Goal: Check status: Check status

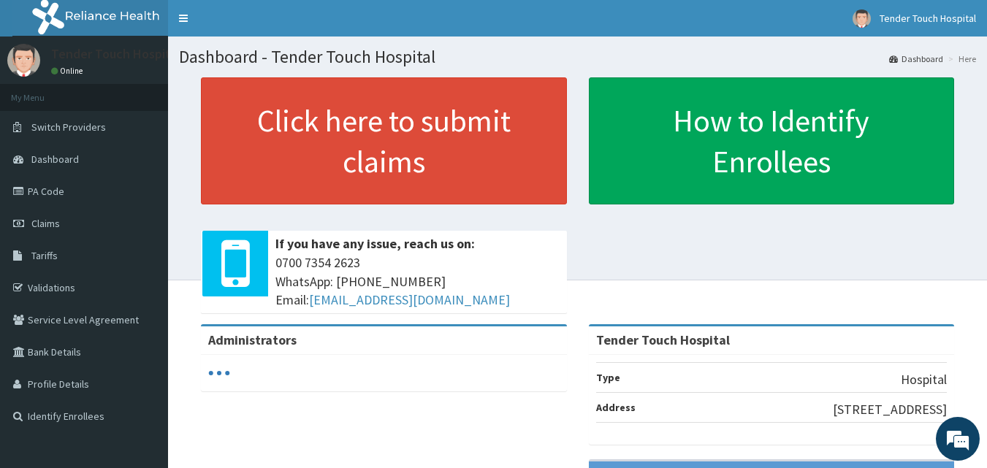
click at [53, 229] on span "Claims" at bounding box center [45, 223] width 28 height 13
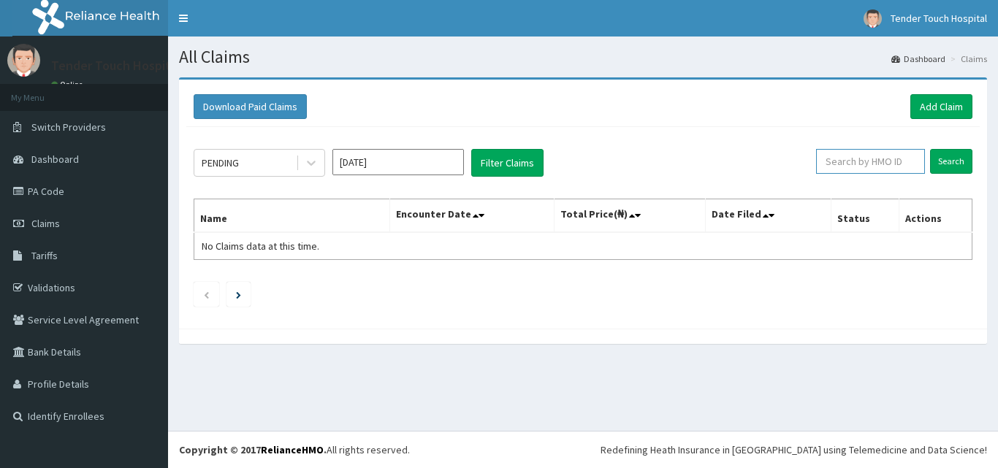
click at [868, 166] on input "text" at bounding box center [870, 161] width 109 height 25
type input "chl/11319/b"
click at [930, 149] on input "Search" at bounding box center [951, 161] width 42 height 25
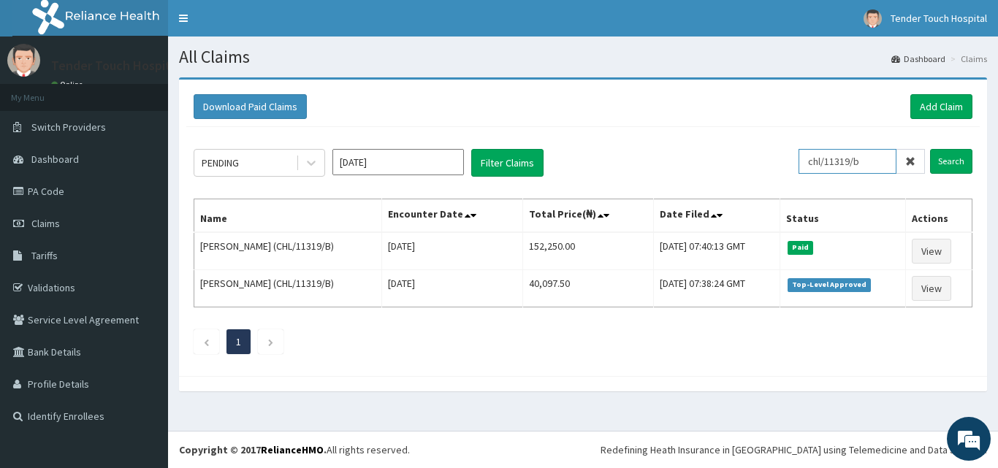
drag, startPoint x: 879, startPoint y: 161, endPoint x: 805, endPoint y: 162, distance: 74.5
click at [805, 162] on div "PENDING [DATE] Filter Claims chl/11319/b Search" at bounding box center [583, 163] width 778 height 28
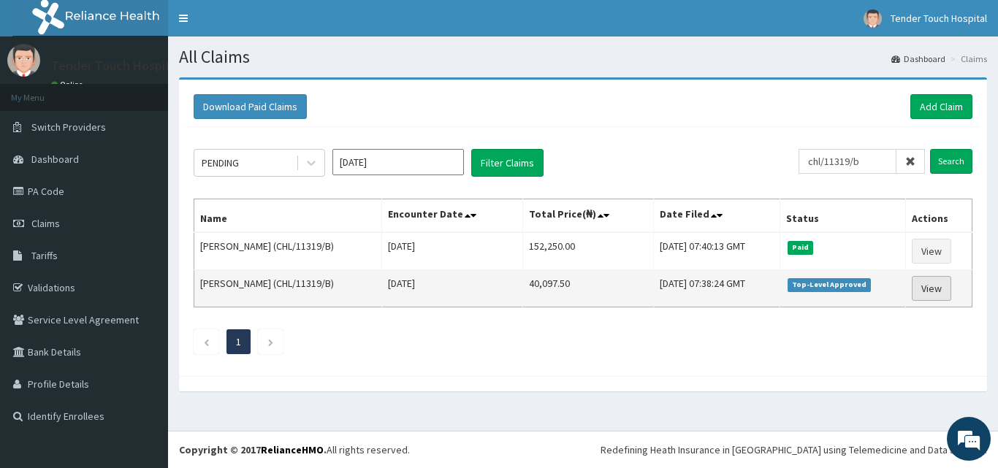
click at [930, 289] on link "View" at bounding box center [930, 288] width 39 height 25
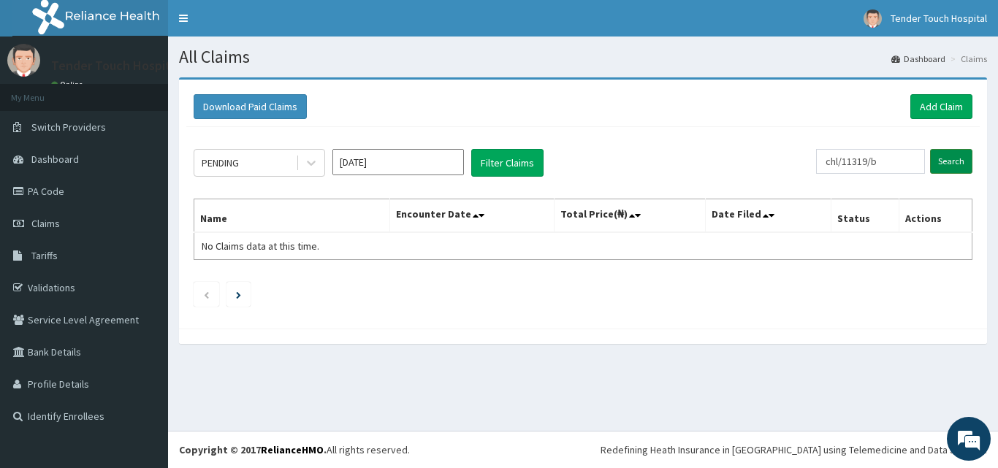
click at [960, 164] on input "Search" at bounding box center [951, 161] width 42 height 25
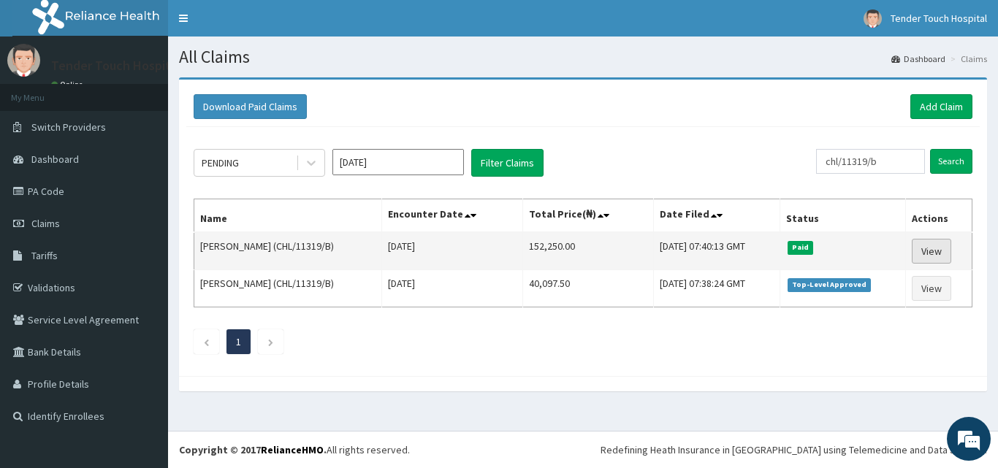
click at [941, 247] on link "View" at bounding box center [930, 251] width 39 height 25
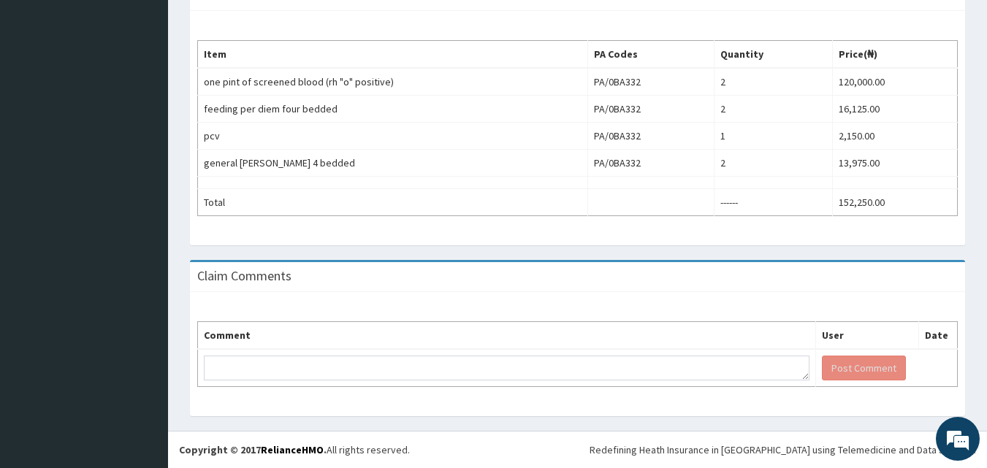
scroll to position [95, 0]
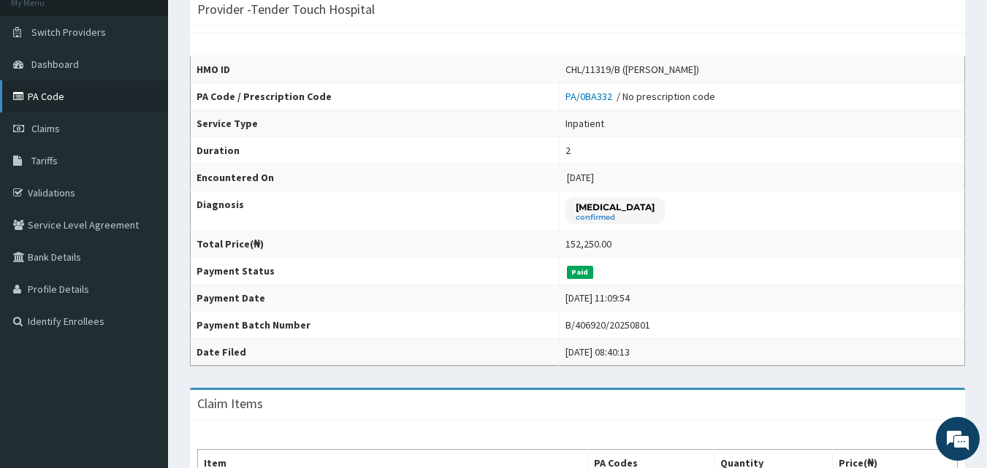
click at [53, 85] on link "PA Code" at bounding box center [84, 96] width 168 height 32
